Goal: Use online tool/utility

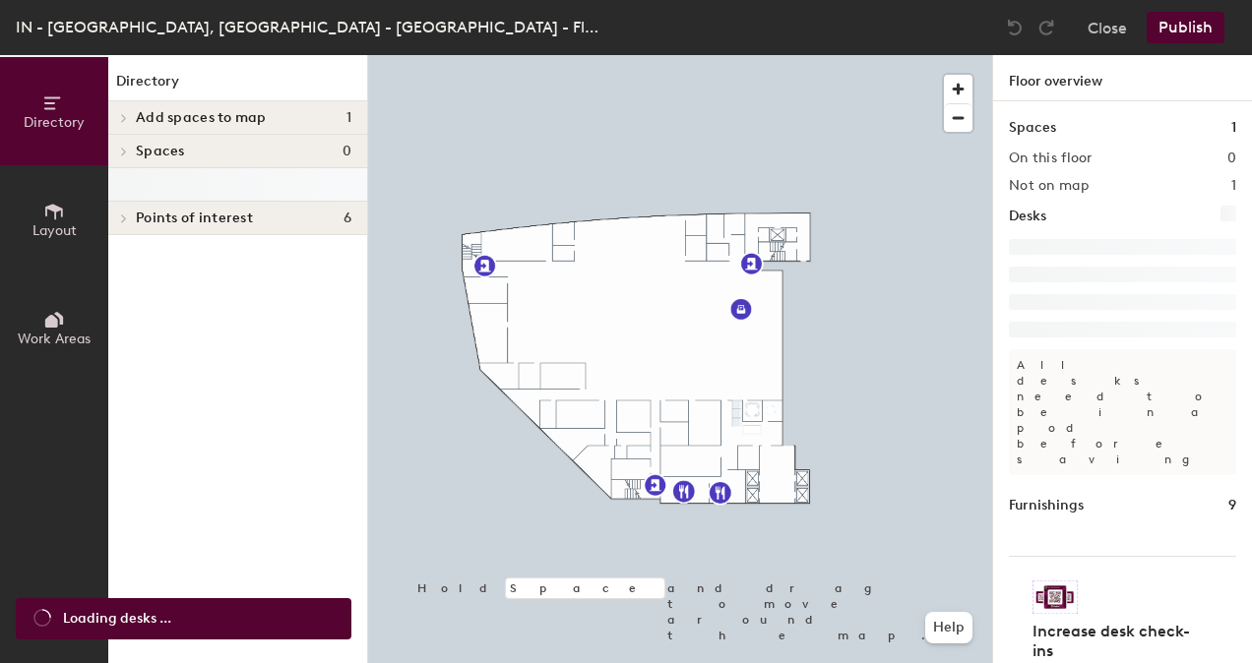
click at [59, 205] on icon at bounding box center [54, 212] width 22 height 22
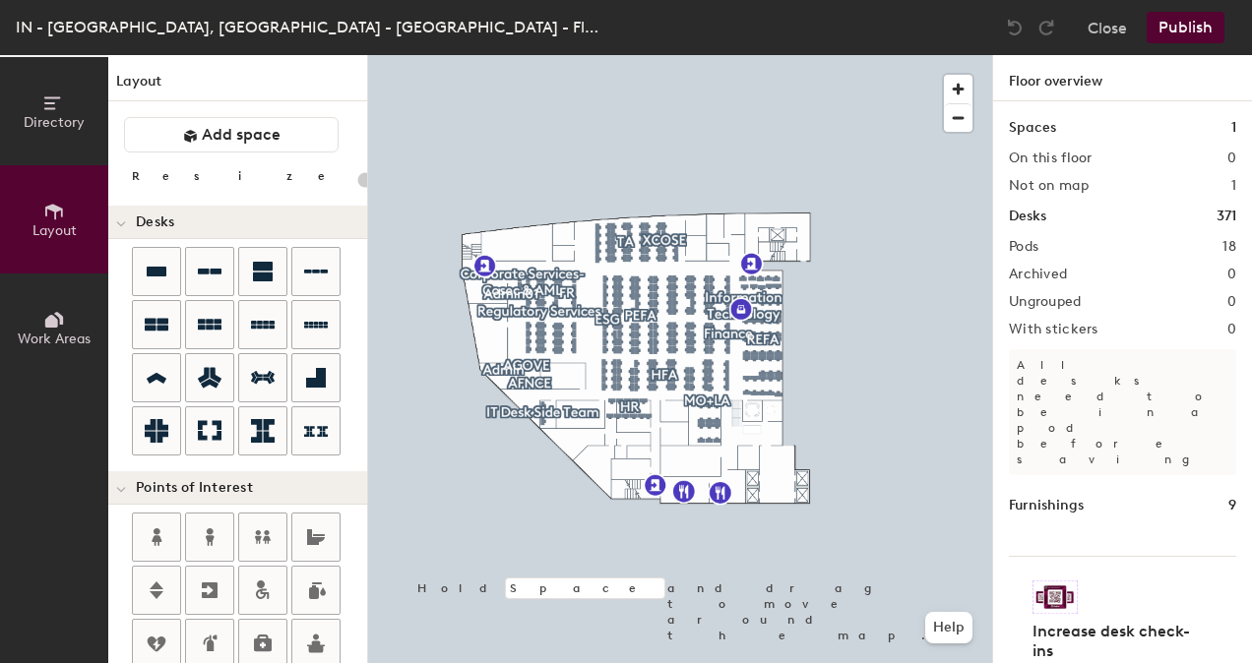
type input "80"
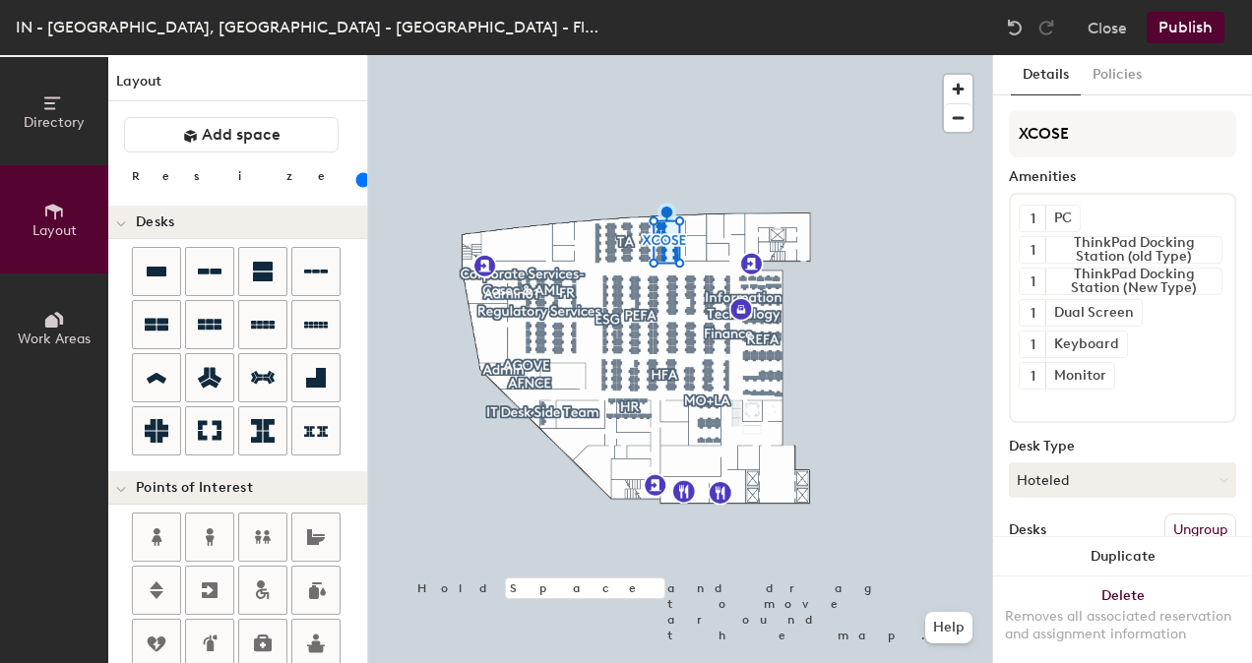
click at [61, 99] on icon at bounding box center [54, 103] width 22 height 22
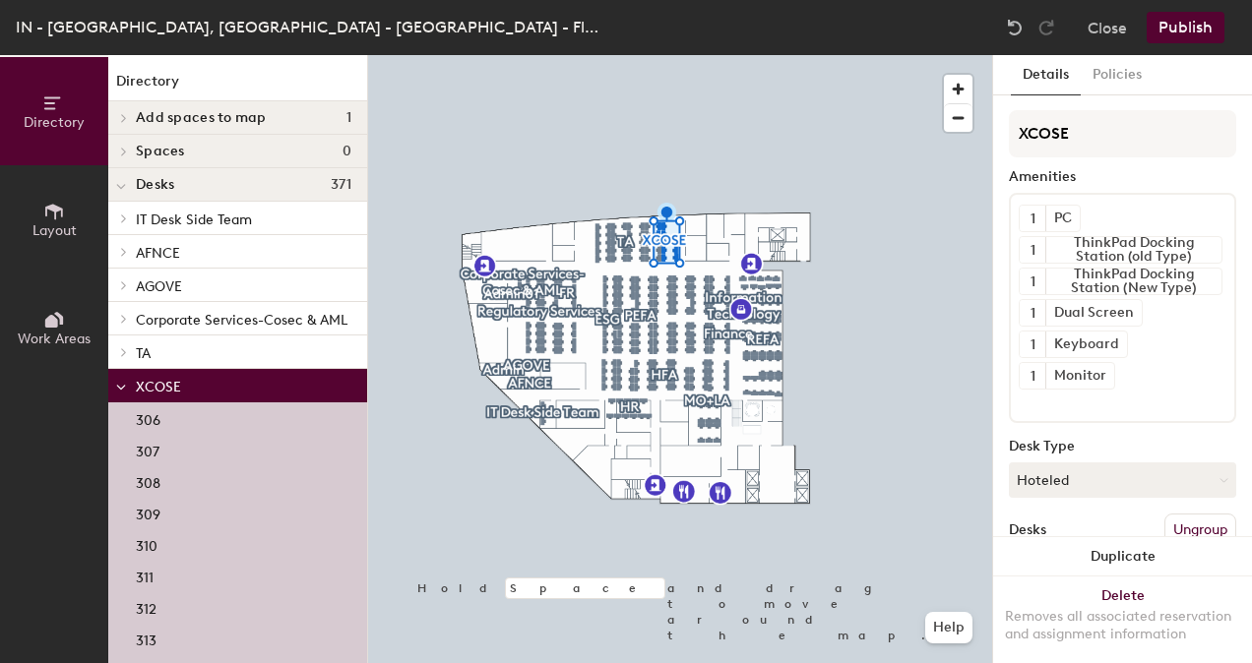
click at [161, 386] on span "XCOSE" at bounding box center [158, 387] width 45 height 17
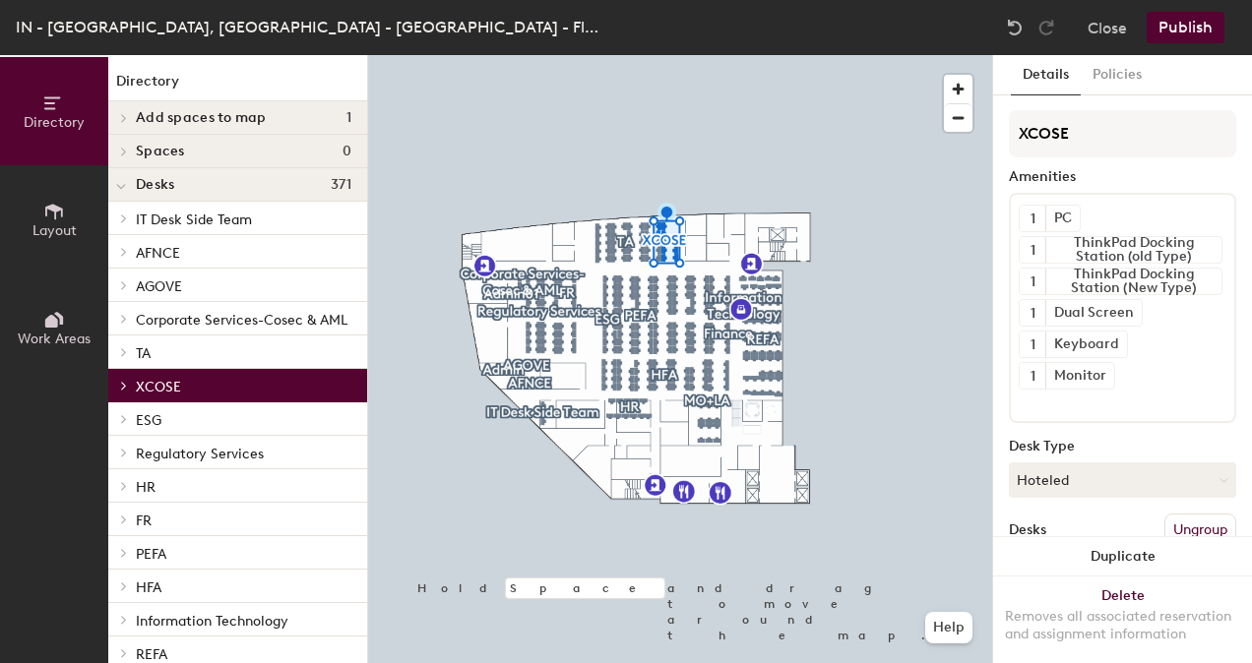
click at [161, 386] on span "XCOSE" at bounding box center [158, 387] width 45 height 17
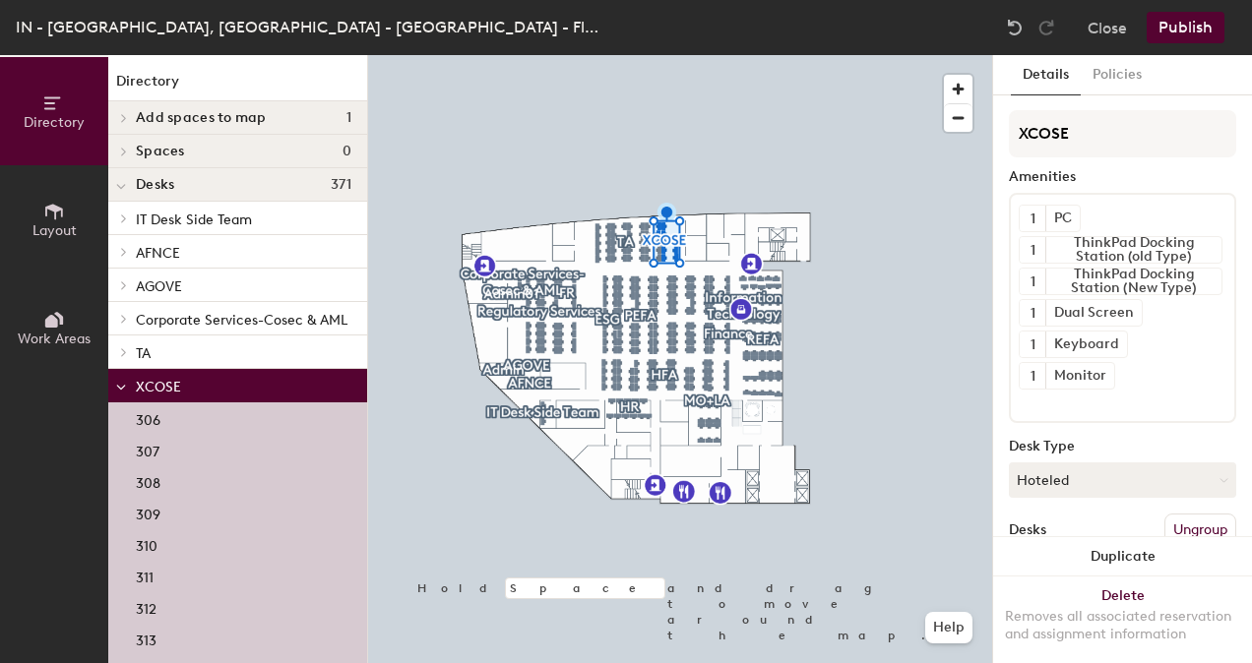
scroll to position [312, 0]
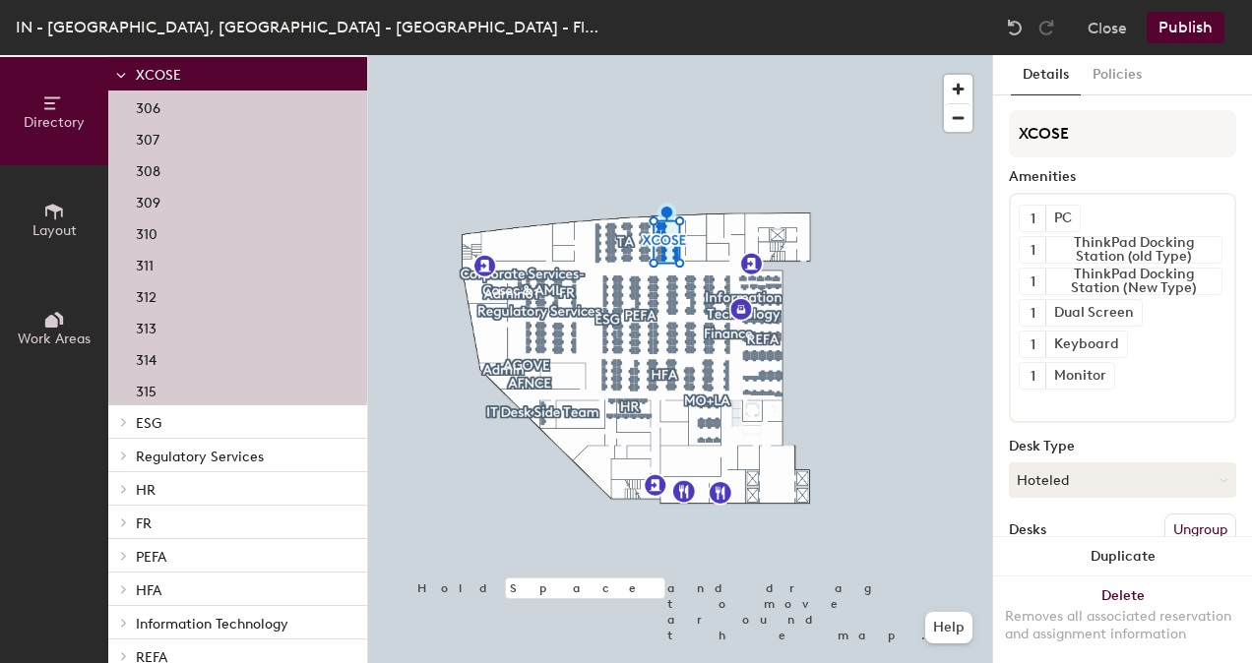
click at [124, 75] on icon at bounding box center [121, 76] width 8 height 4
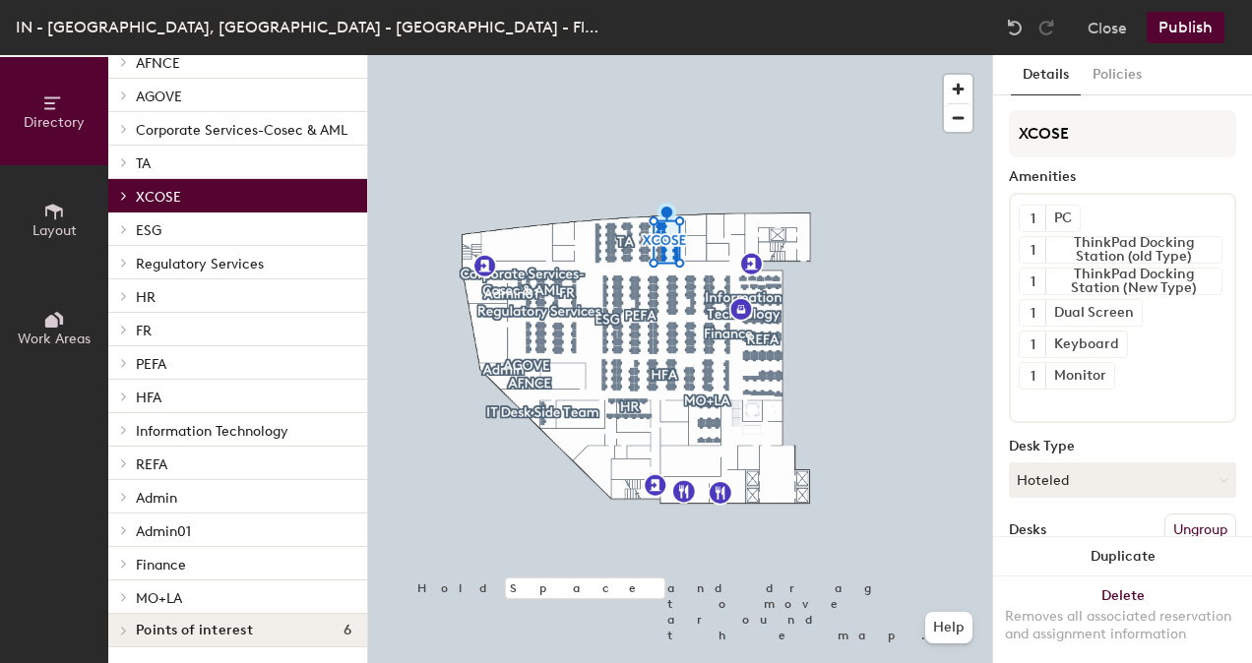
click at [130, 313] on div at bounding box center [121, 329] width 26 height 32
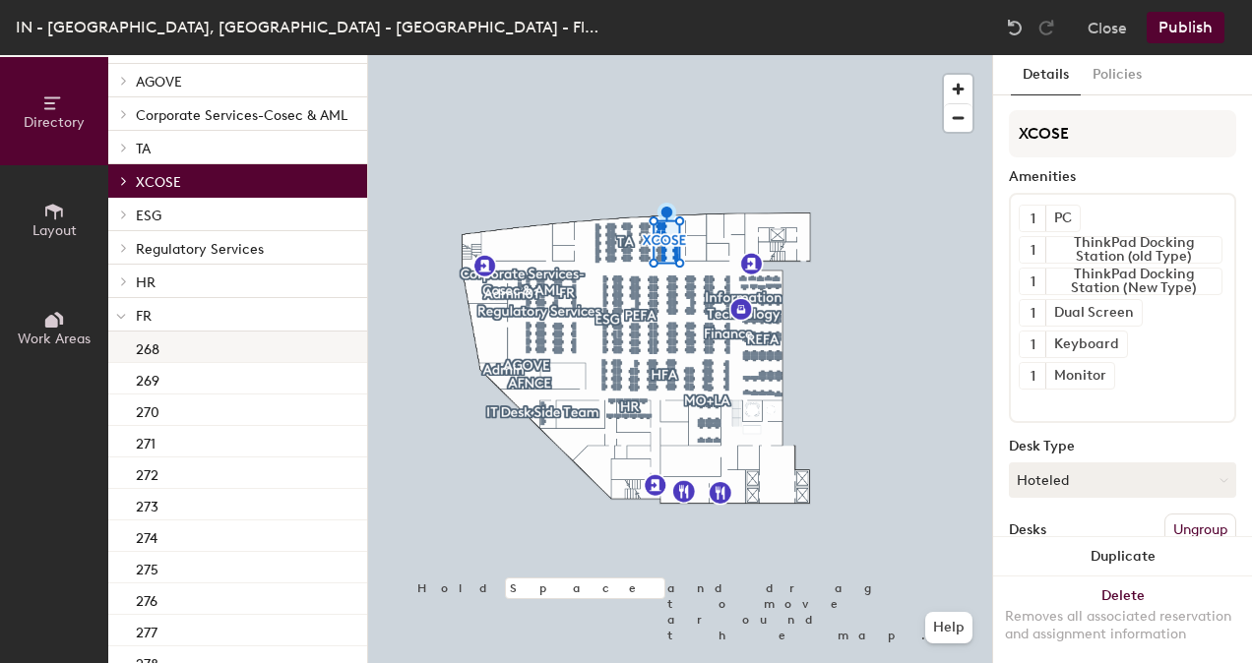
click at [177, 348] on div "268" at bounding box center [237, 347] width 259 height 31
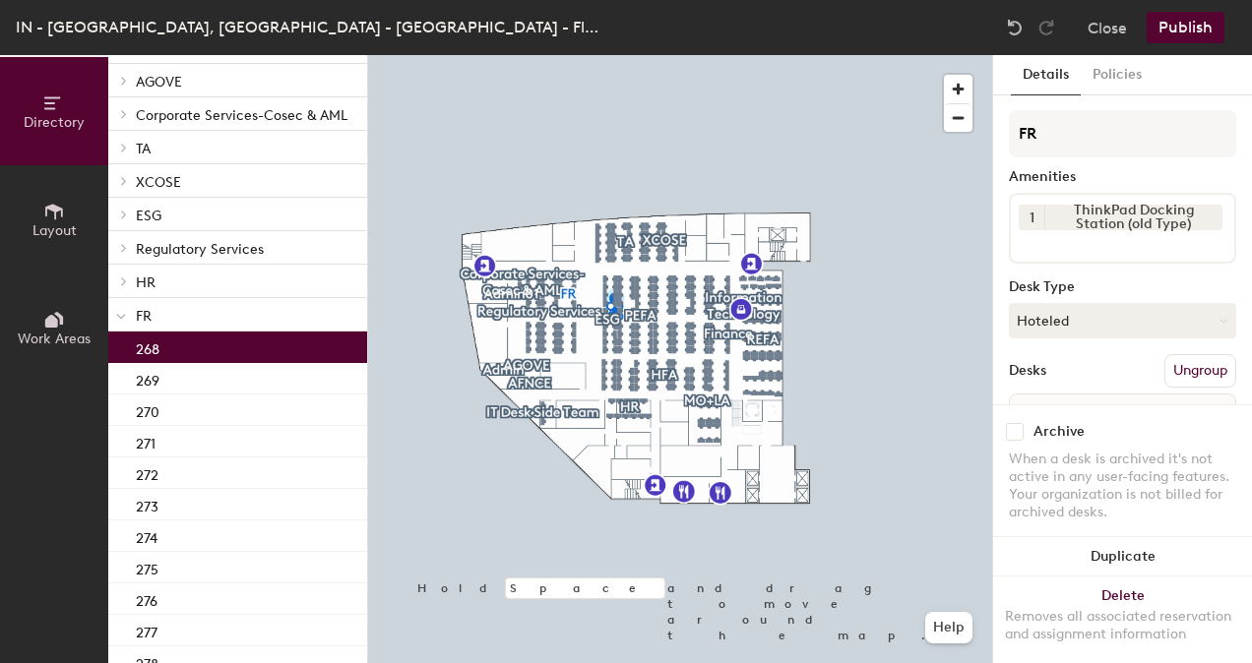
click at [122, 316] on icon at bounding box center [121, 317] width 10 height 8
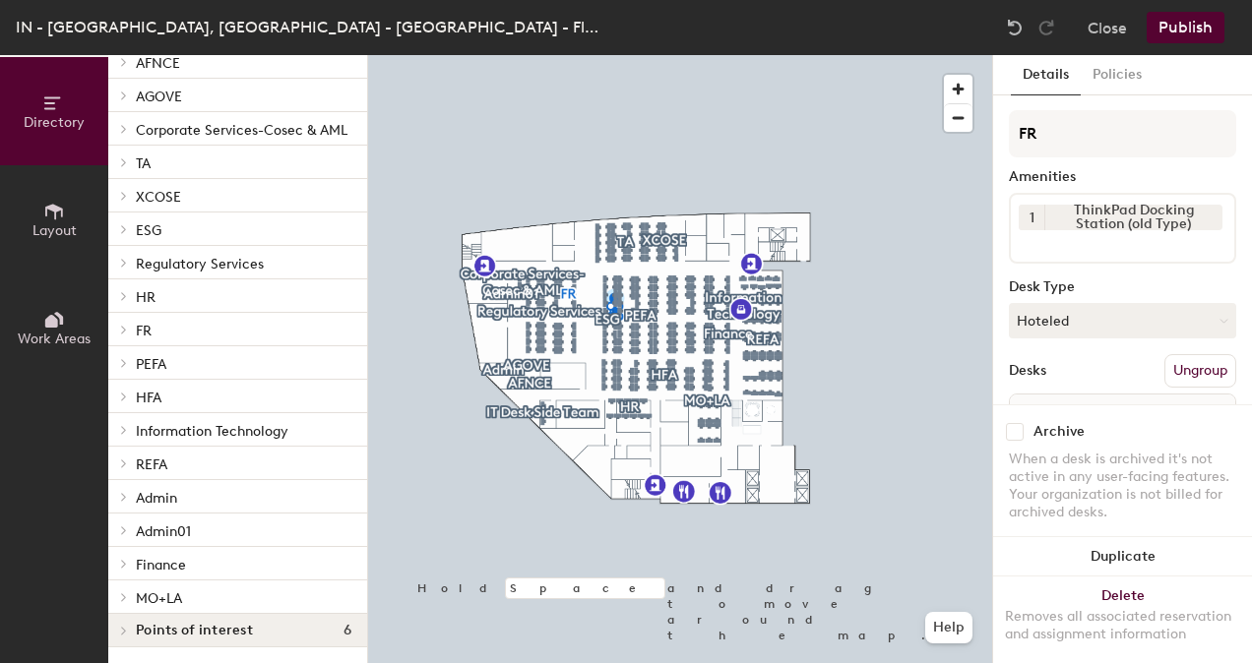
click at [124, 192] on icon at bounding box center [124, 196] width 4 height 8
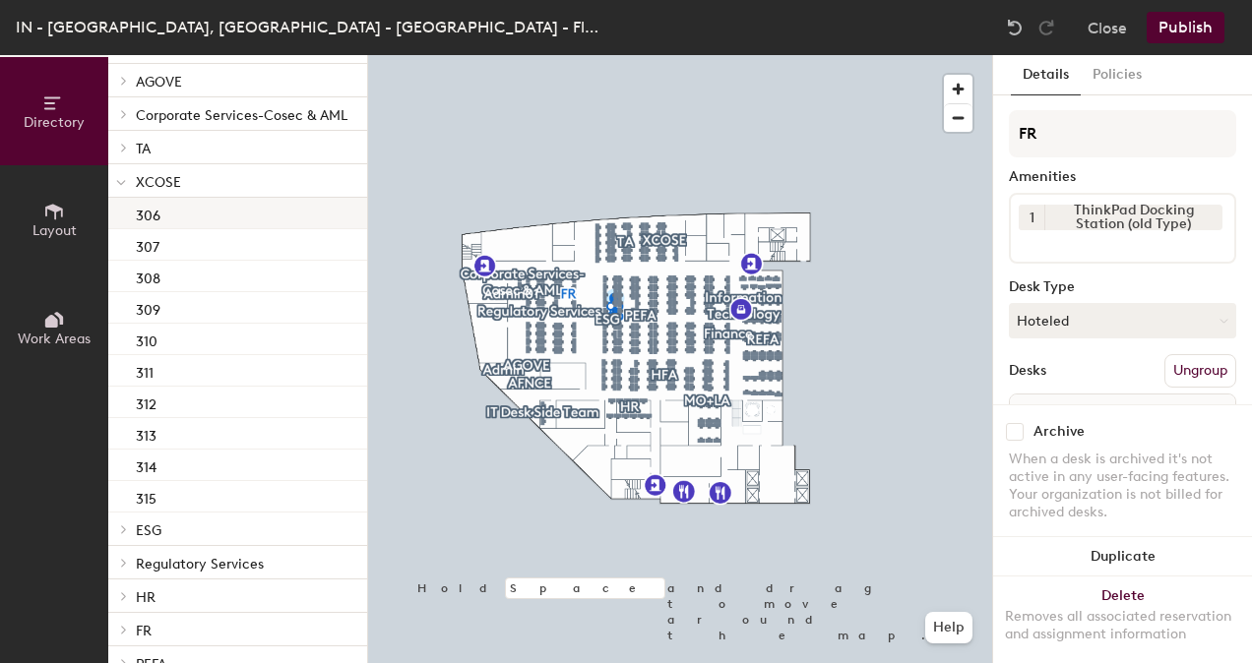
click at [155, 213] on p "306" at bounding box center [148, 213] width 25 height 23
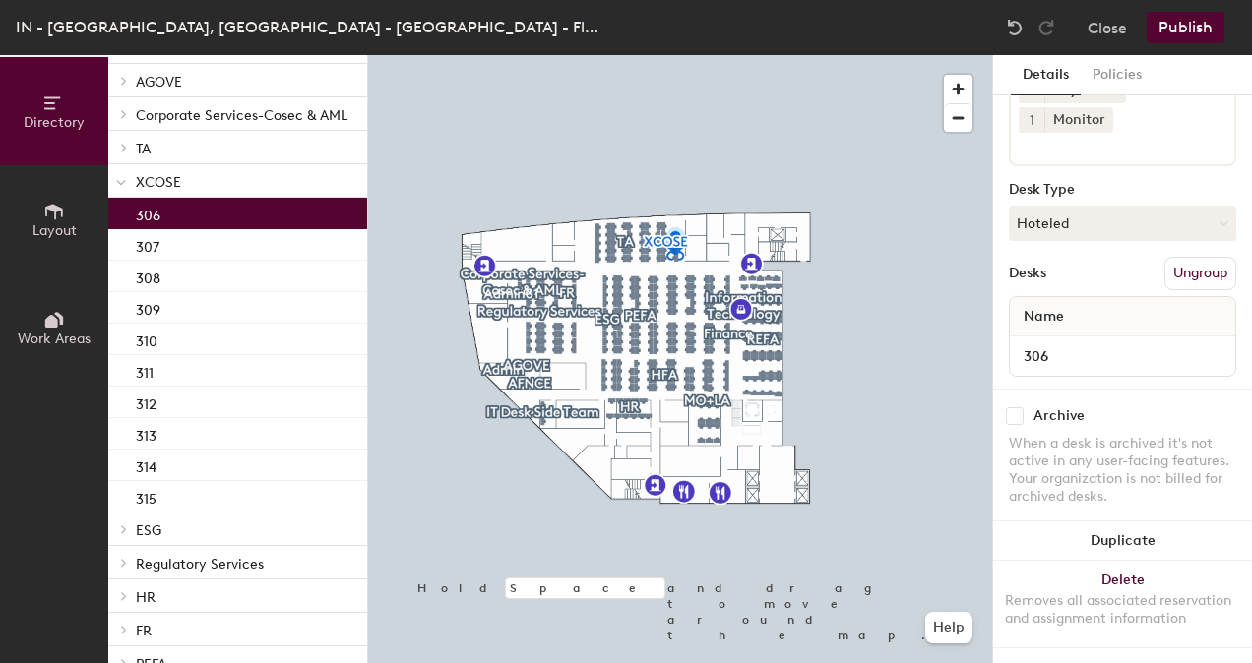
scroll to position [0, 0]
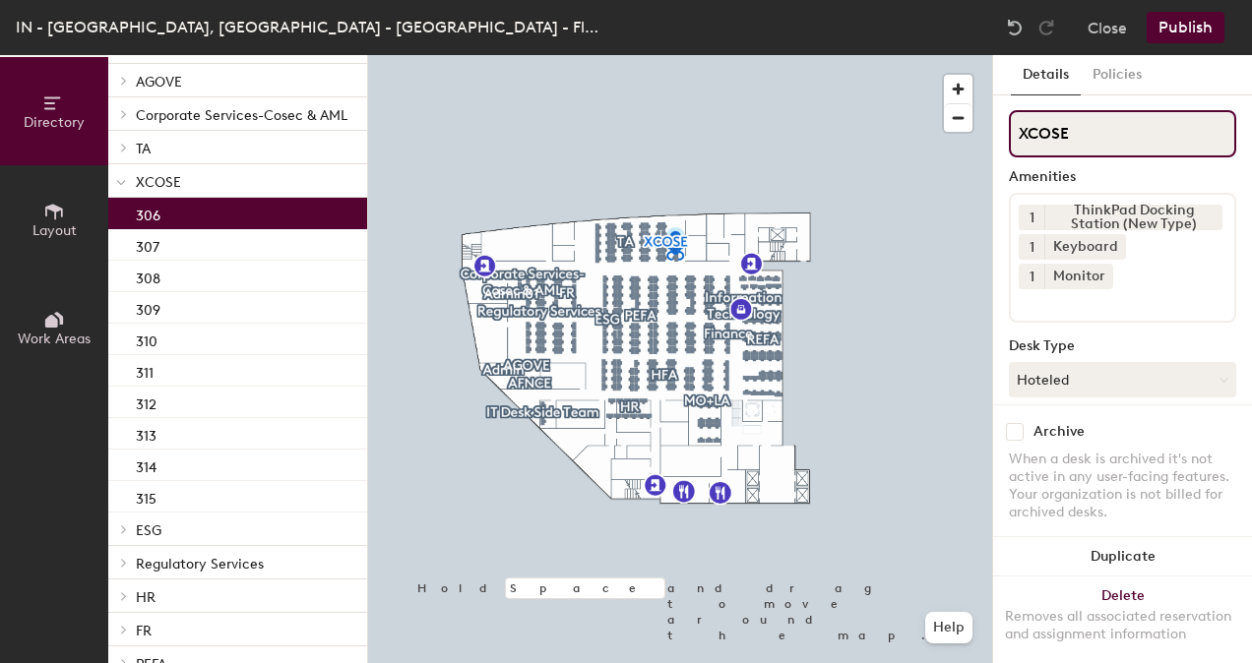
click at [1078, 125] on input "XCOSE" at bounding box center [1122, 133] width 227 height 47
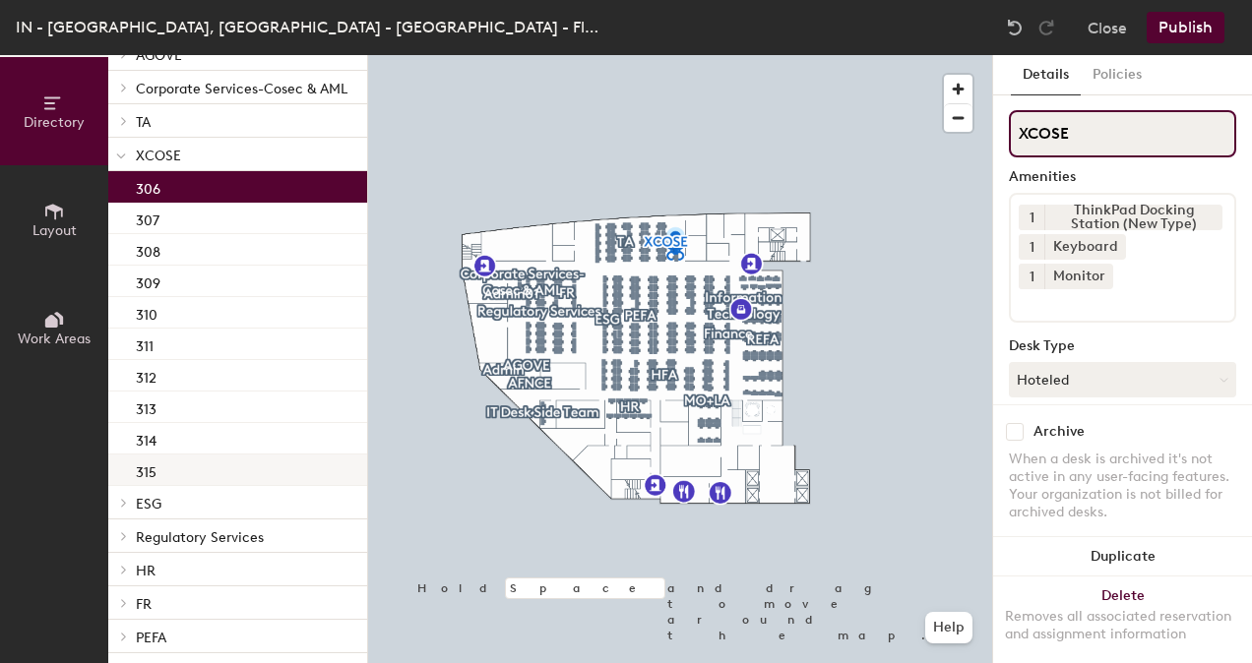
scroll to position [232, 0]
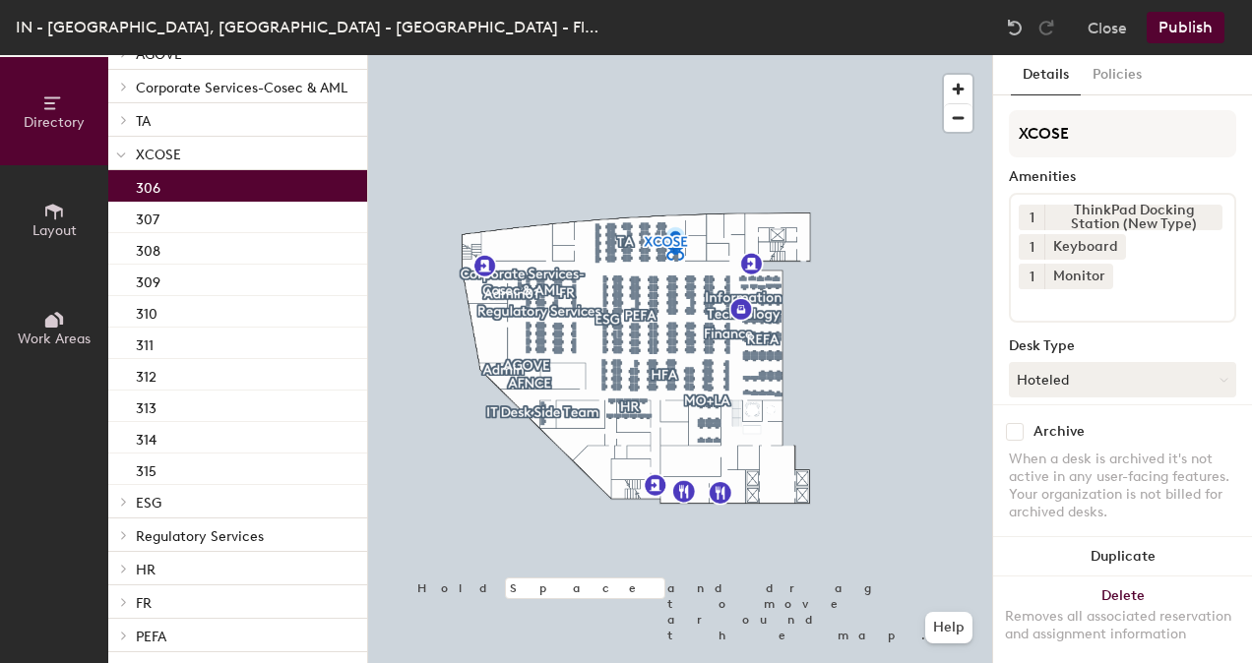
click at [124, 505] on icon at bounding box center [124, 502] width 8 height 10
click at [126, 508] on div at bounding box center [121, 501] width 26 height 32
click at [120, 119] on span at bounding box center [122, 120] width 17 height 10
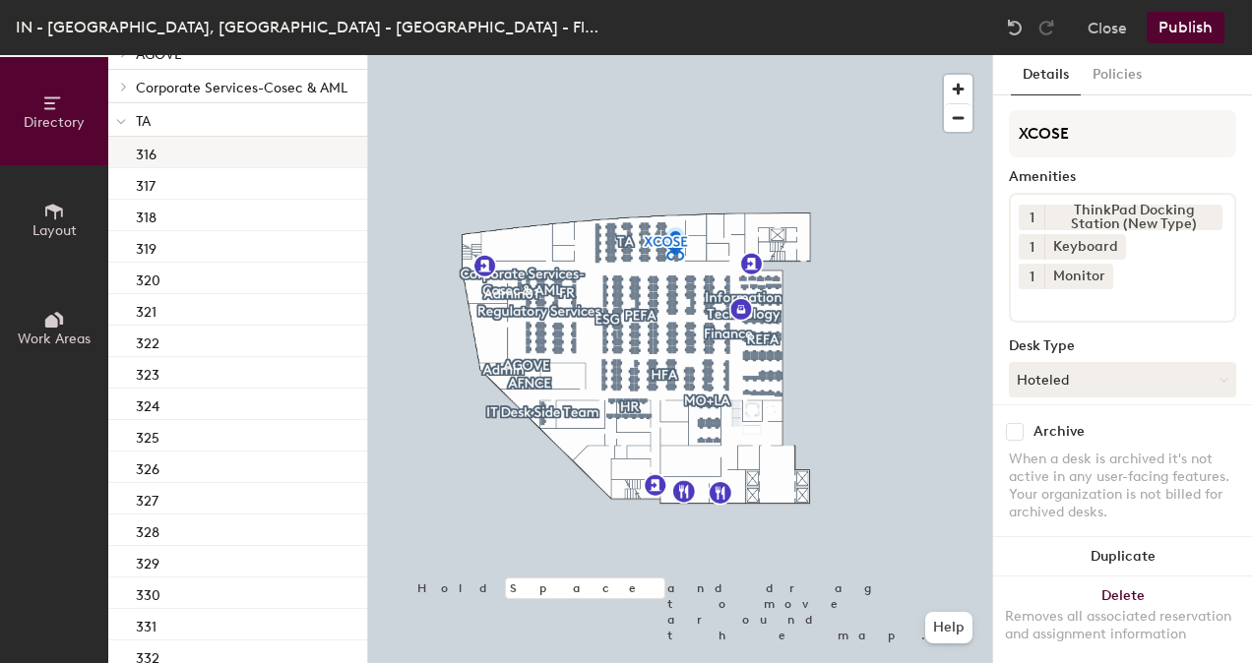
click at [231, 159] on div "316" at bounding box center [237, 152] width 259 height 31
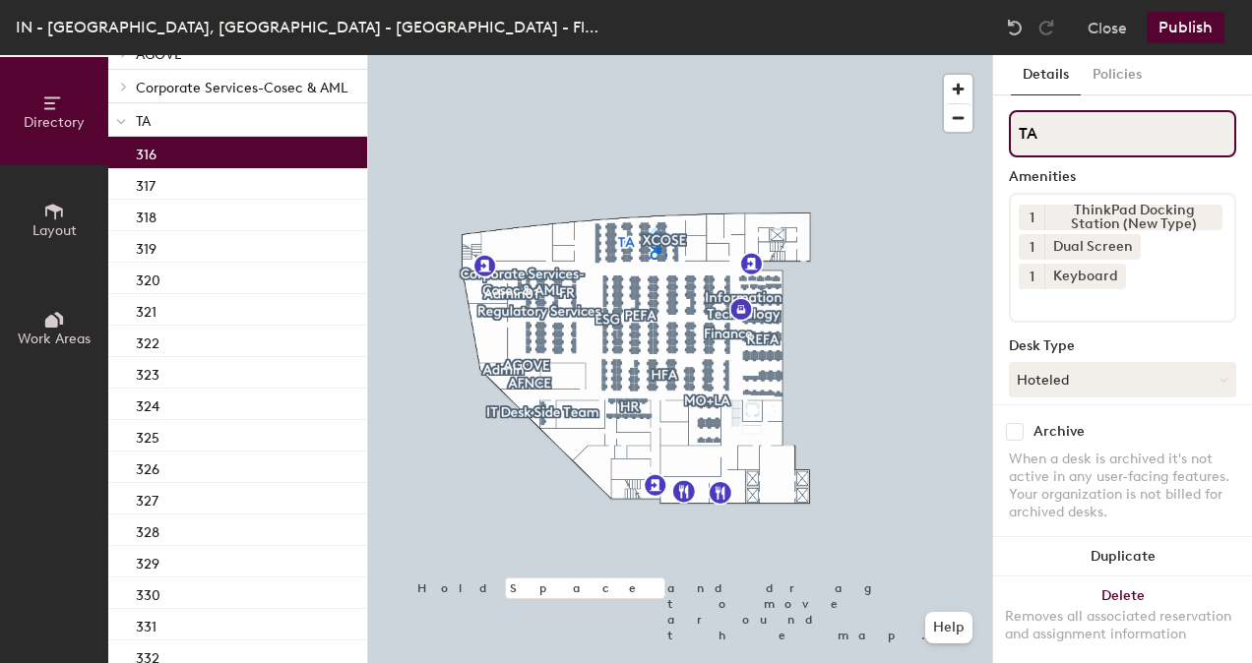
click at [1072, 121] on input "TA" at bounding box center [1122, 133] width 227 height 47
type input "T"
type input "FR"
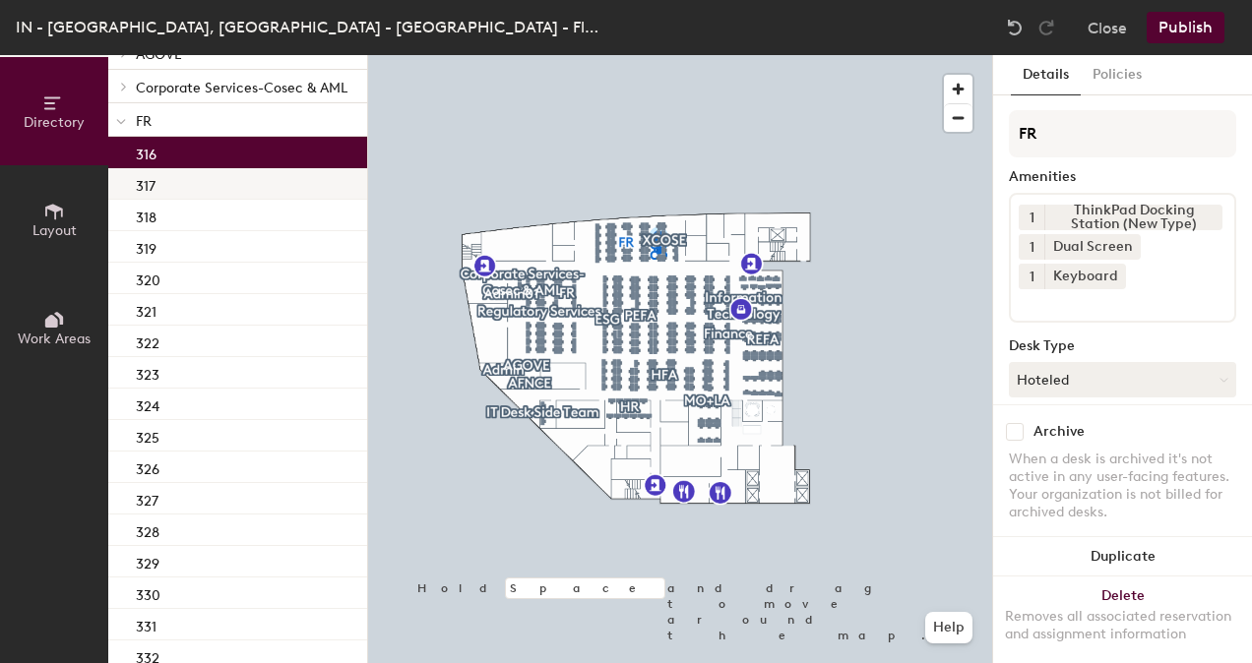
click at [167, 185] on div "317" at bounding box center [237, 183] width 259 height 31
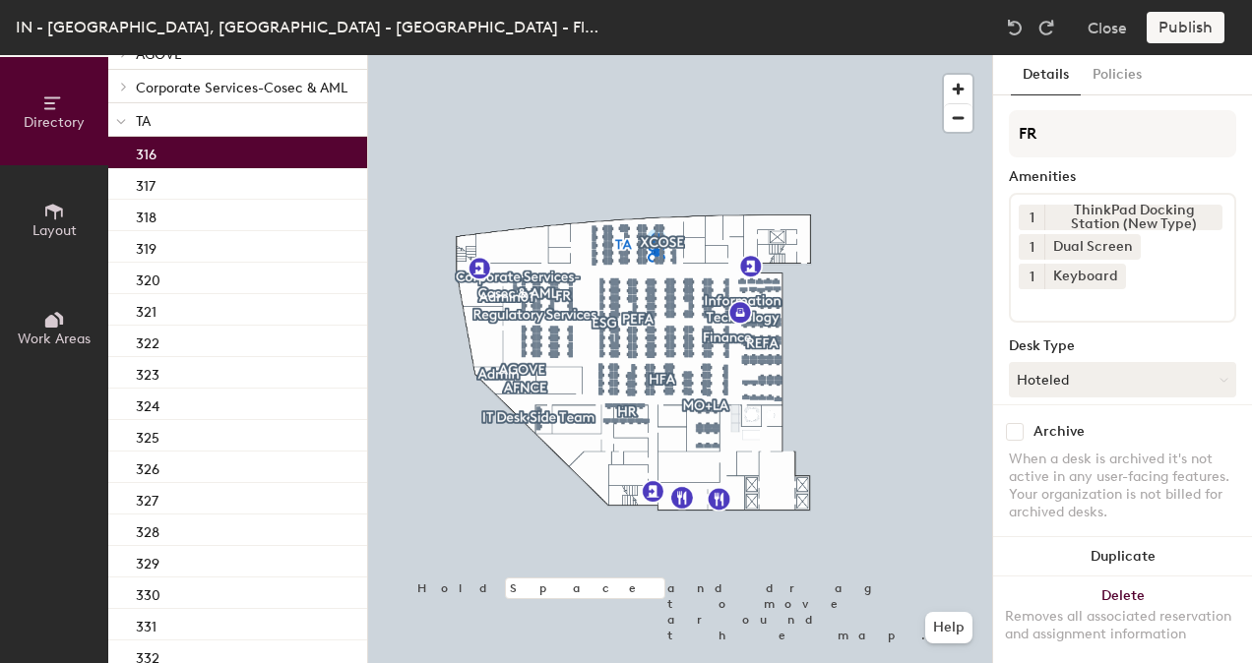
click at [49, 220] on icon at bounding box center [54, 212] width 22 height 22
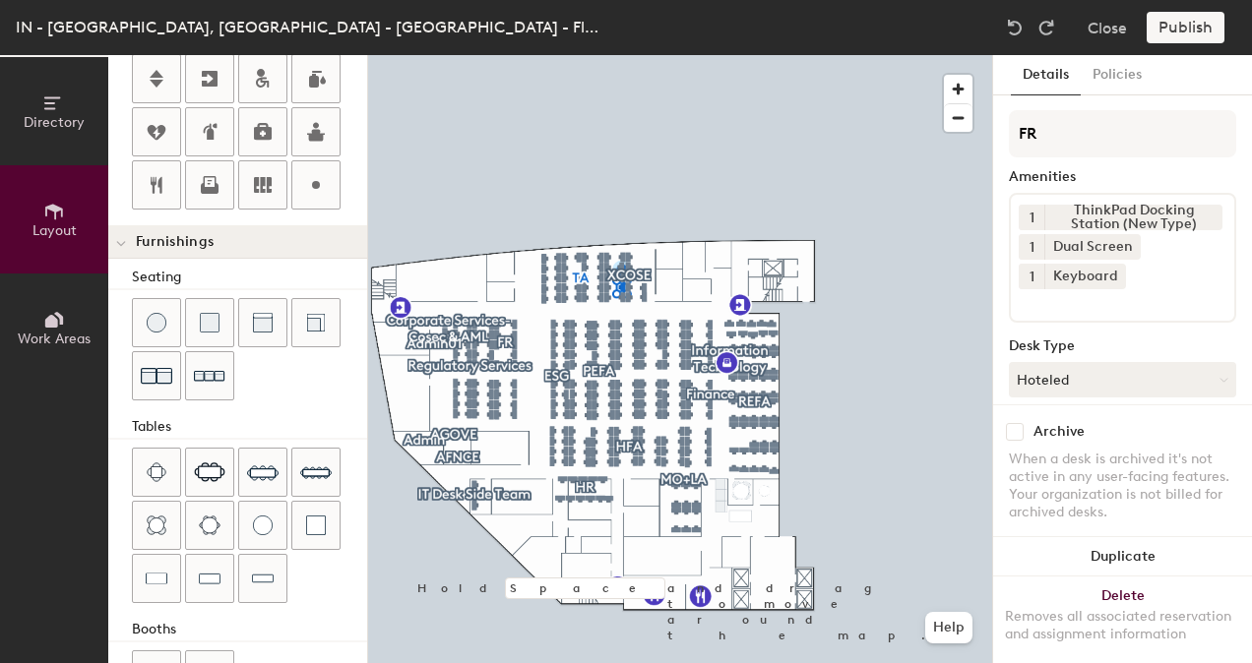
scroll to position [570, 0]
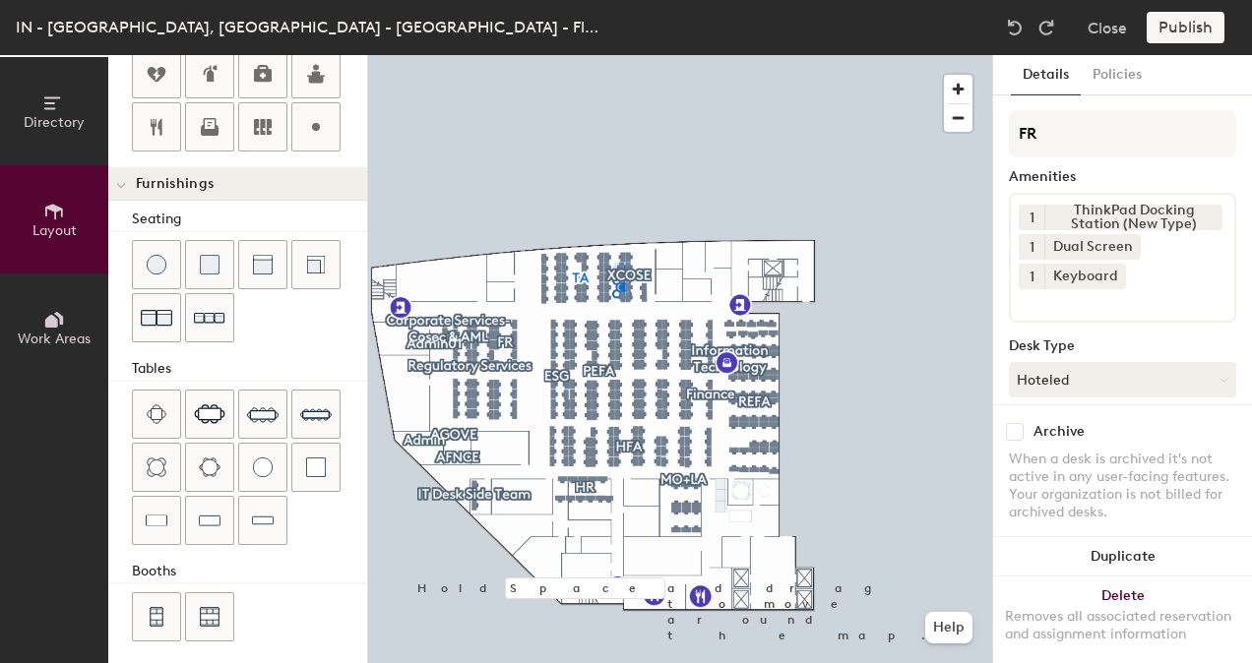
click at [150, 360] on div "Tables" at bounding box center [249, 369] width 235 height 22
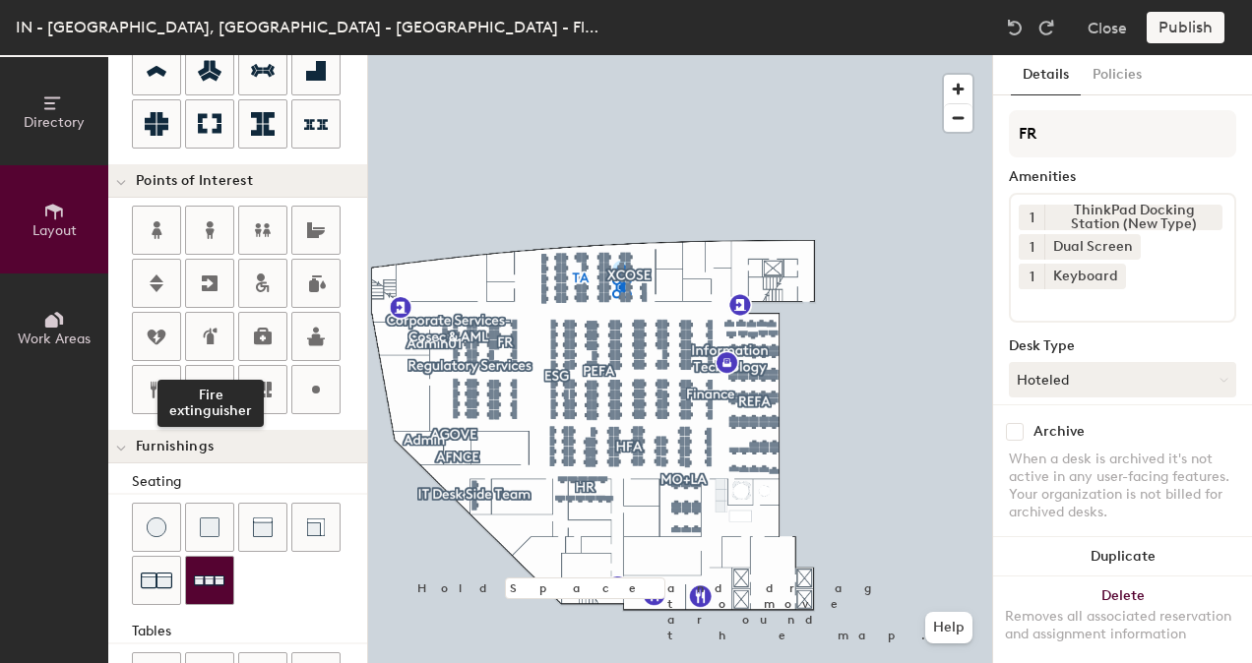
scroll to position [305, 0]
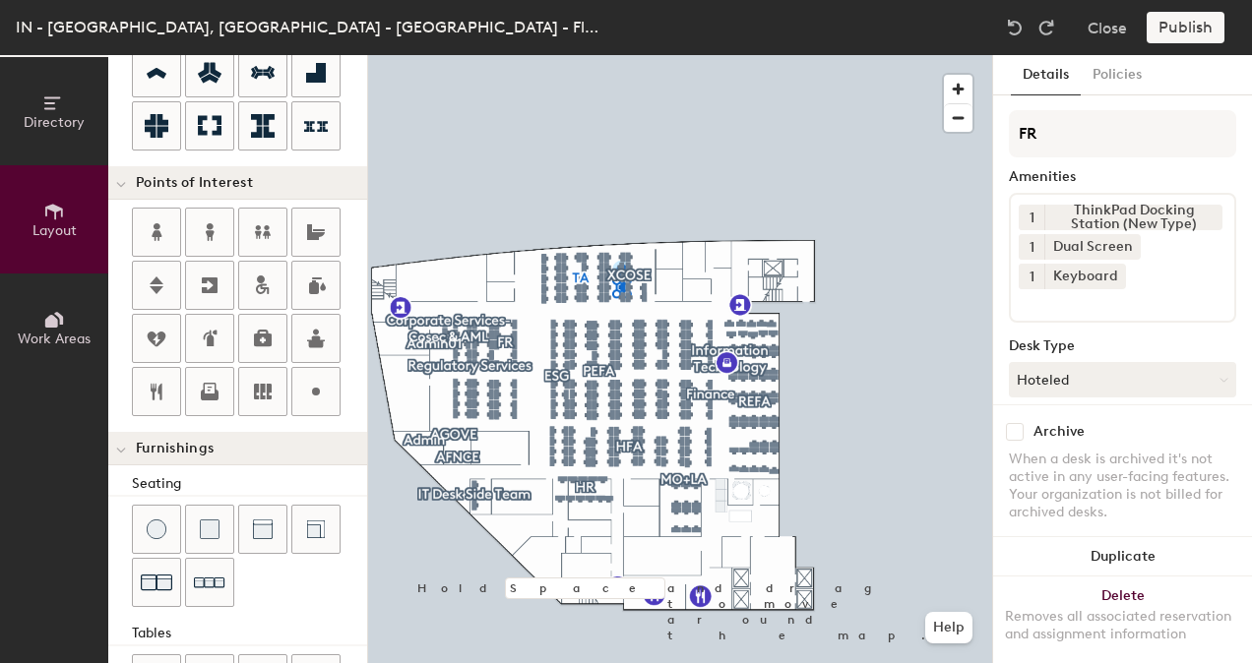
click at [60, 326] on icon at bounding box center [54, 320] width 22 height 22
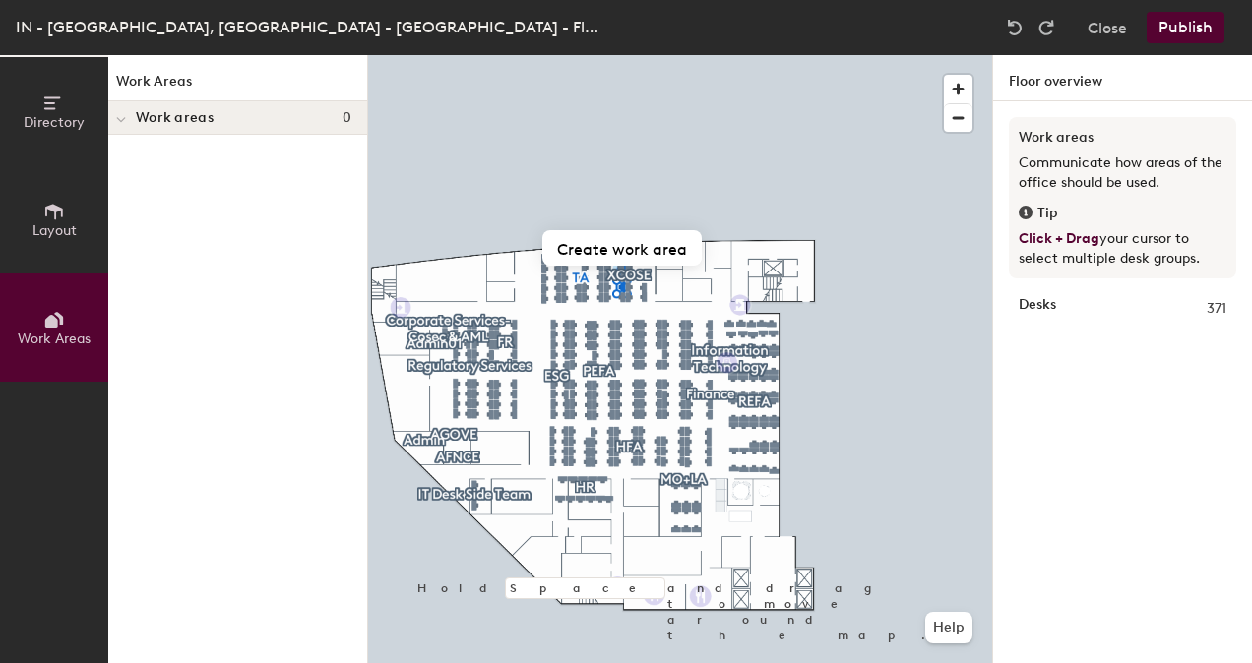
scroll to position [0, 0]
click at [37, 98] on button "Directory" at bounding box center [54, 111] width 108 height 108
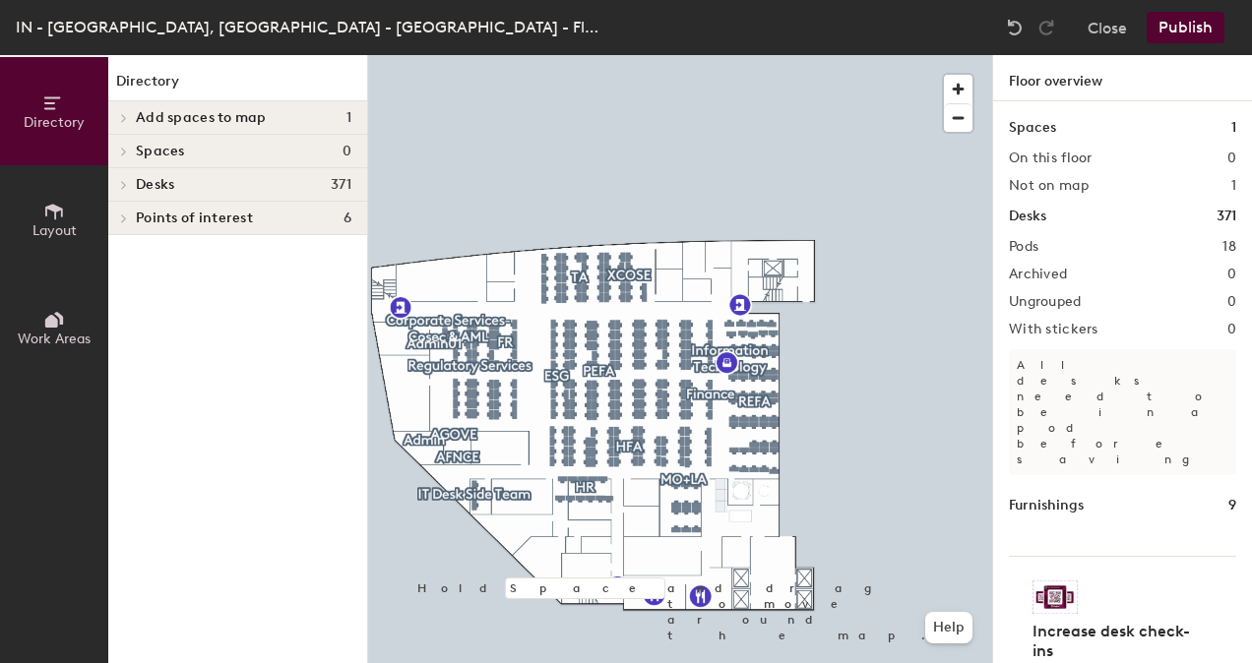
click at [129, 121] on span at bounding box center [122, 118] width 17 height 10
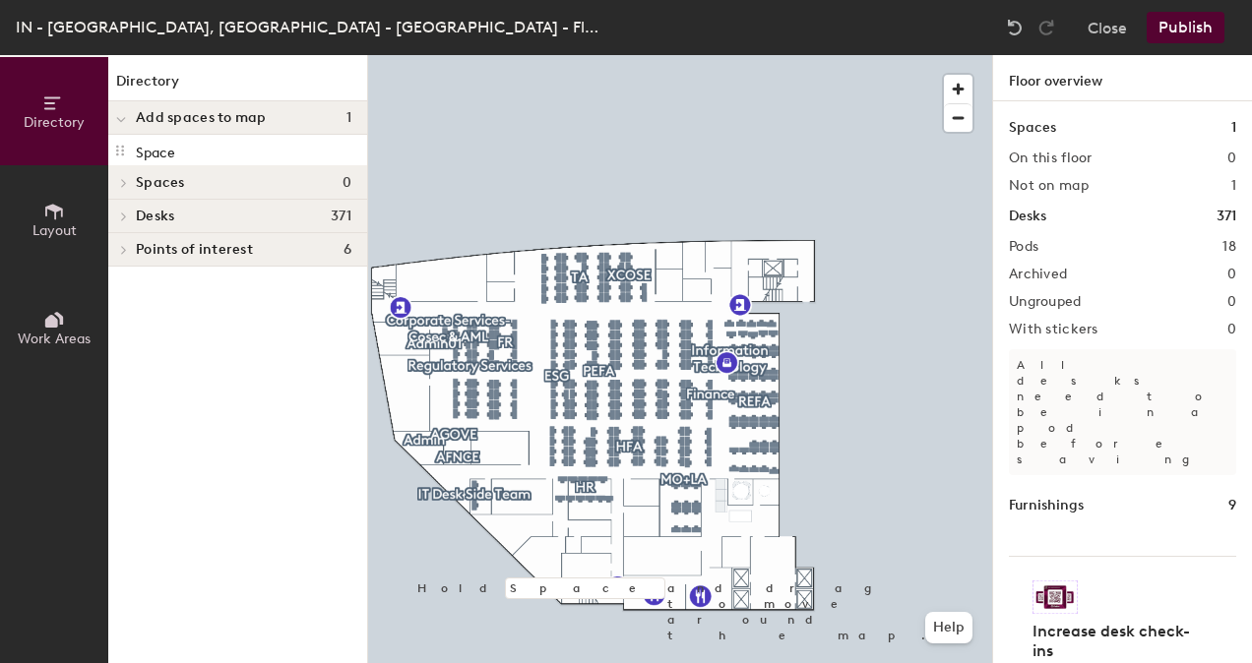
click at [122, 177] on div at bounding box center [121, 182] width 26 height 32
click at [122, 177] on span at bounding box center [121, 184] width 10 height 17
click at [119, 214] on span at bounding box center [122, 217] width 17 height 10
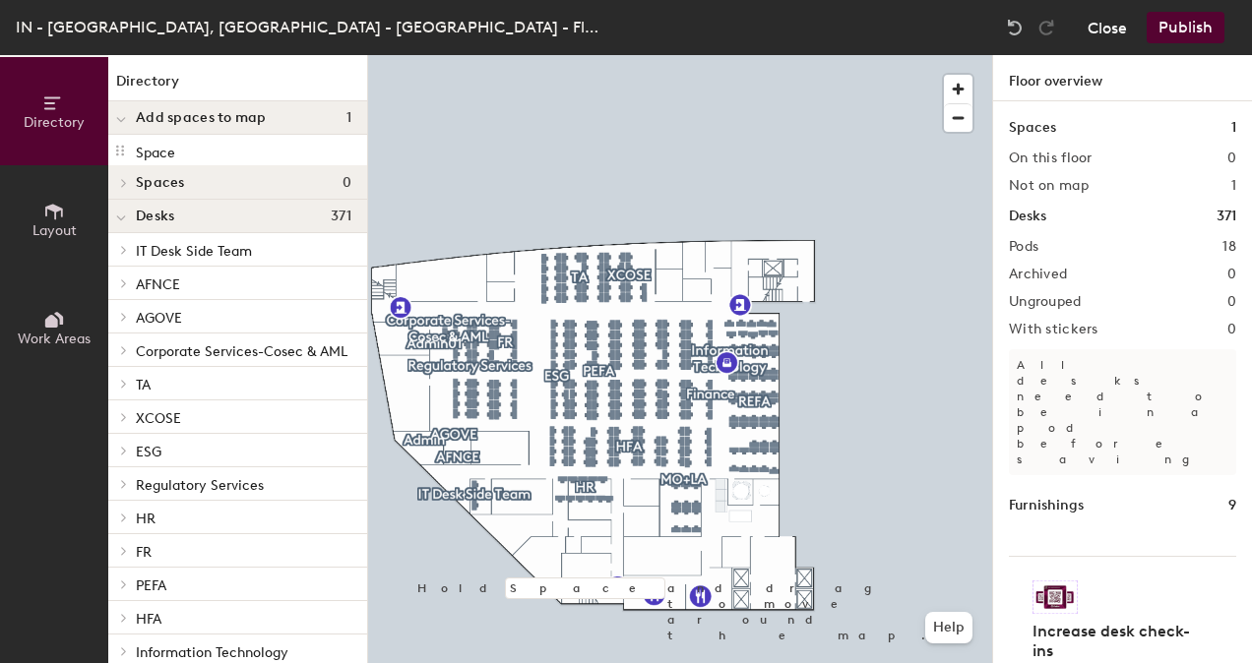
click at [1098, 37] on button "Close" at bounding box center [1106, 27] width 39 height 31
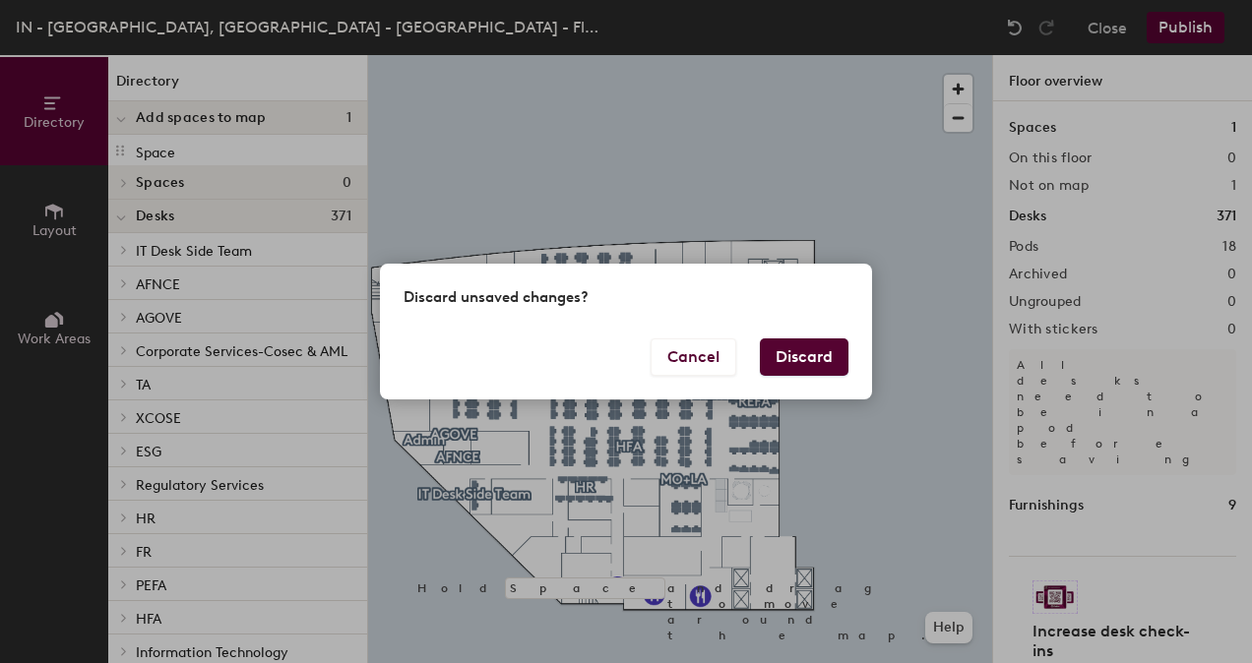
click at [804, 360] on button "Discard" at bounding box center [804, 356] width 89 height 37
